Goal: Task Accomplishment & Management: Manage account settings

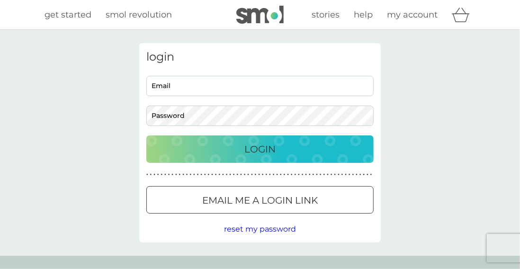
click at [155, 86] on input "Email" at bounding box center [259, 86] width 227 height 20
type input "jill.coldwell@btinternet.com"
click at [146, 135] on button "Login" at bounding box center [259, 148] width 227 height 27
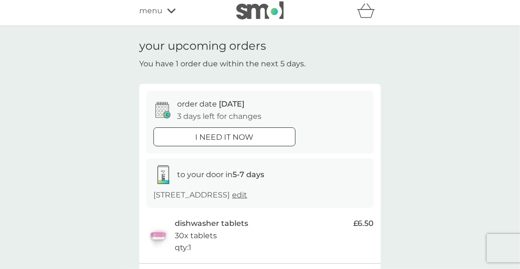
scroll to position [8, 0]
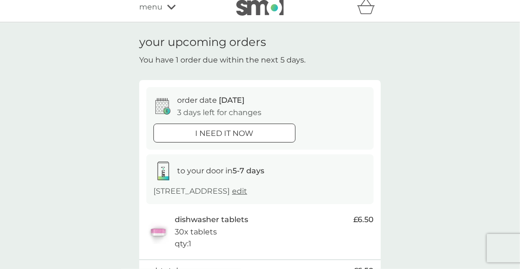
click at [104, 196] on div "your upcoming orders You have 1 order due within the next 5 days. order date [D…" at bounding box center [260, 191] width 520 height 338
click at [186, 108] on p "3 days left for changes" at bounding box center [219, 113] width 84 height 12
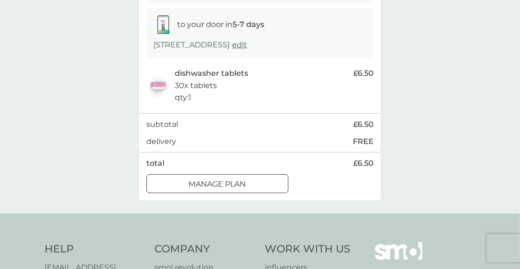
scroll to position [154, 0]
click at [204, 184] on div at bounding box center [217, 184] width 34 height 10
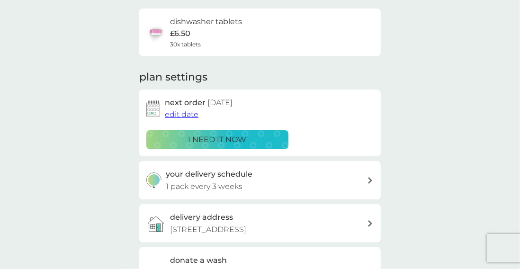
scroll to position [71, 0]
click at [369, 181] on icon at bounding box center [370, 180] width 5 height 7
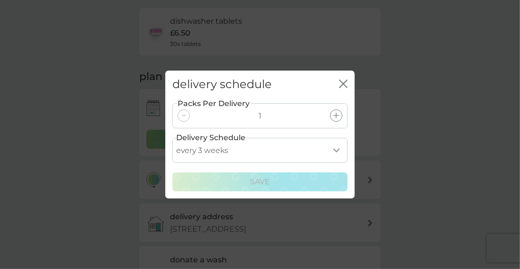
click at [333, 163] on select "every 1 week every 2 weeks every 3 weeks every 4 weeks every 5 weeks every 6 we…" at bounding box center [259, 150] width 175 height 25
select select "35"
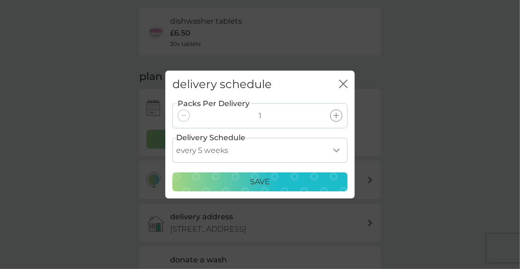
click at [257, 188] on p "Save" at bounding box center [260, 182] width 20 height 12
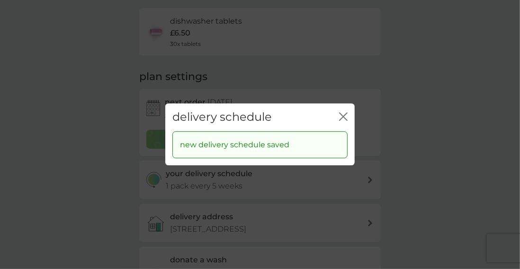
click at [345, 120] on icon "close" at bounding box center [345, 117] width 4 height 8
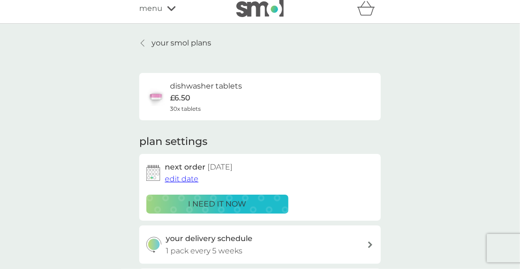
scroll to position [0, 0]
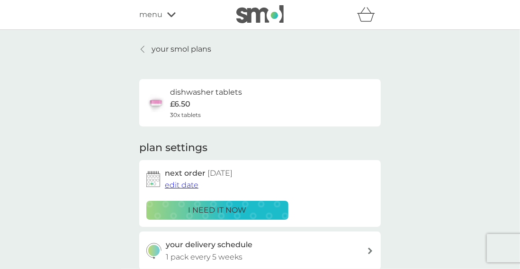
click at [144, 51] on icon at bounding box center [143, 49] width 4 height 8
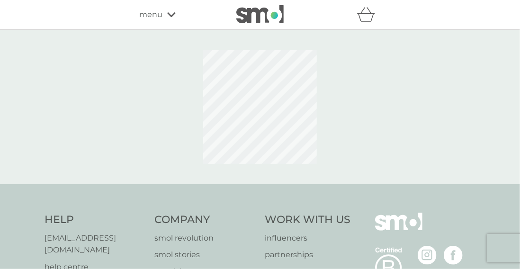
scroll to position [129, 0]
